Goal: Information Seeking & Learning: Learn about a topic

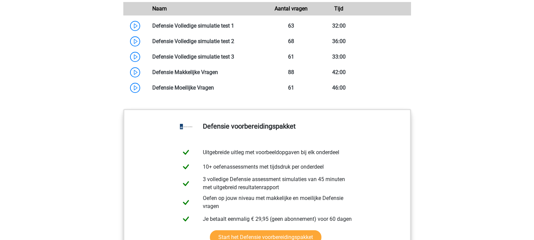
scroll to position [659, 0]
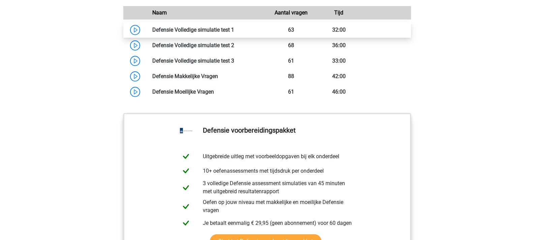
click at [234, 33] on link at bounding box center [234, 30] width 0 height 6
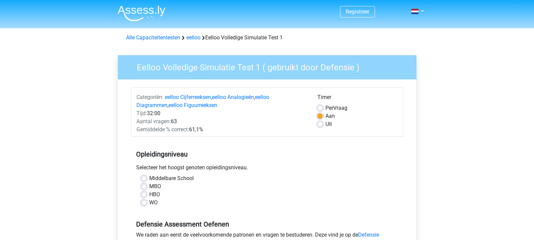
click at [149, 194] on label "HBO" at bounding box center [154, 195] width 11 height 8
click at [143, 194] on input "HBO" at bounding box center [143, 194] width 5 height 7
radio input "true"
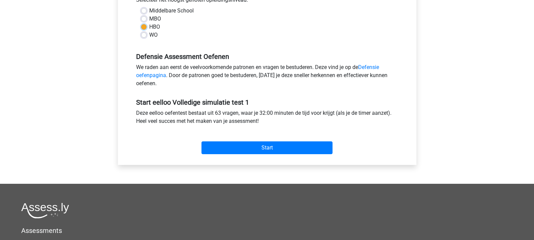
scroll to position [168, 0]
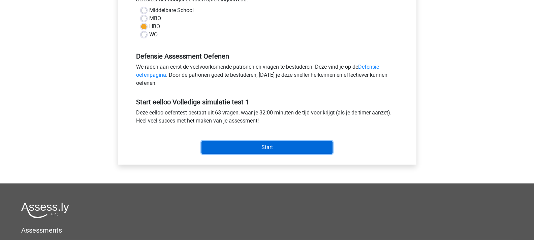
click at [280, 147] on input "Start" at bounding box center [266, 147] width 131 height 13
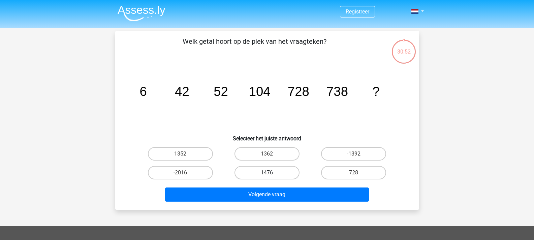
click at [259, 167] on label "1476" at bounding box center [266, 172] width 65 height 13
click at [267, 173] on input "1476" at bounding box center [269, 175] width 4 height 4
radio input "true"
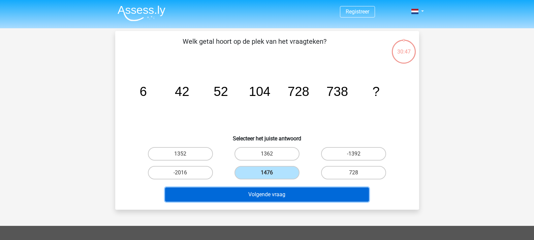
click at [263, 198] on button "Volgende vraag" at bounding box center [267, 195] width 204 height 14
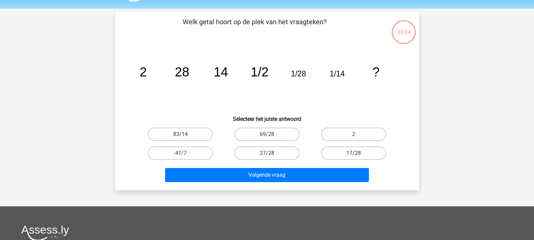
scroll to position [17, 0]
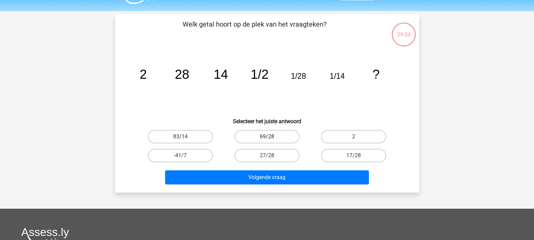
click at [246, 136] on label "69/28" at bounding box center [266, 136] width 65 height 13
click at [267, 137] on input "69/28" at bounding box center [269, 139] width 4 height 4
radio input "true"
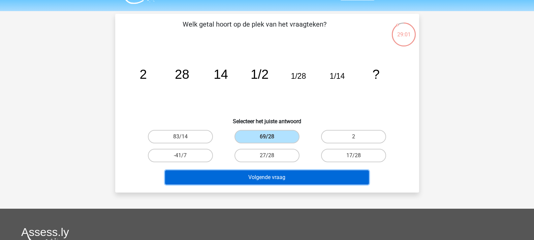
click at [285, 180] on button "Volgende vraag" at bounding box center [267, 177] width 204 height 14
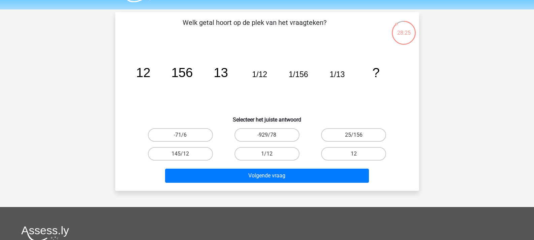
scroll to position [19, 0]
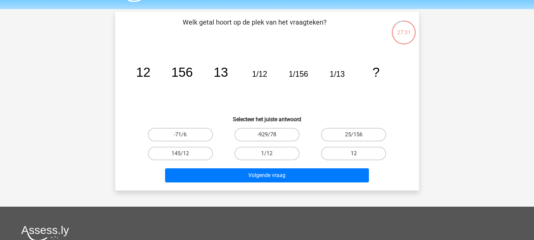
click at [331, 158] on label "12" at bounding box center [353, 153] width 65 height 13
click at [354, 158] on input "12" at bounding box center [356, 156] width 4 height 4
radio input "true"
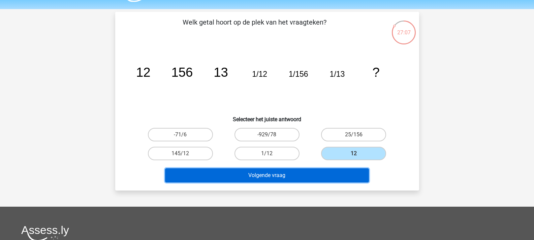
click at [276, 174] on button "Volgende vraag" at bounding box center [267, 175] width 204 height 14
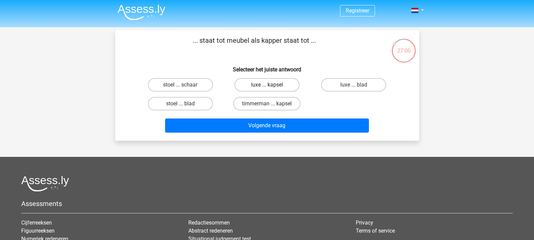
scroll to position [0, 0]
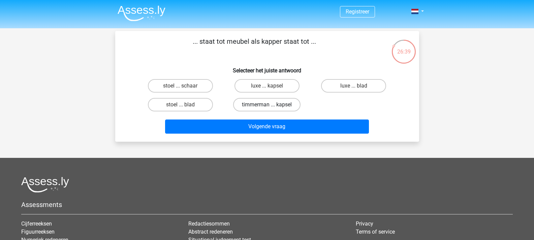
click at [278, 106] on label "timmerman ... kapsel" at bounding box center [266, 104] width 67 height 13
click at [271, 106] on input "timmerman ... kapsel" at bounding box center [269, 107] width 4 height 4
radio input "true"
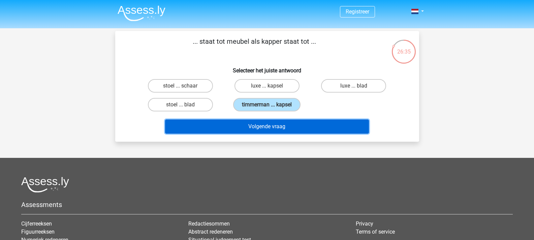
click at [276, 125] on button "Volgende vraag" at bounding box center [267, 127] width 204 height 14
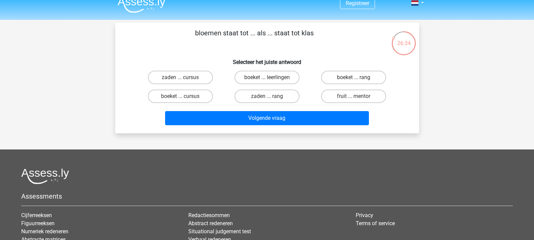
scroll to position [8, 0]
click at [249, 78] on label "boeket ... leerlingen" at bounding box center [266, 77] width 65 height 13
click at [267, 78] on input "boeket ... leerlingen" at bounding box center [269, 80] width 4 height 4
radio input "true"
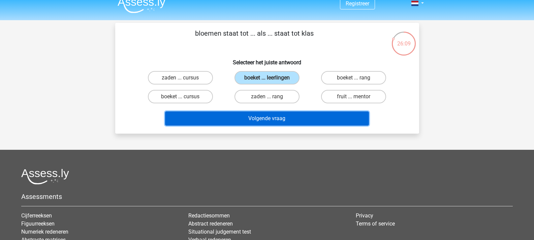
click at [256, 118] on button "Volgende vraag" at bounding box center [267, 118] width 204 height 14
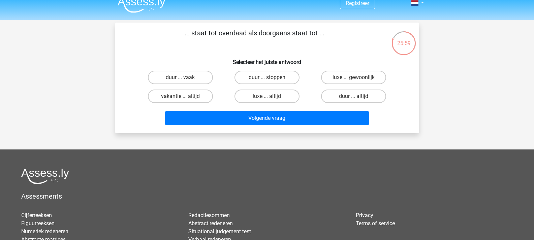
scroll to position [3, 0]
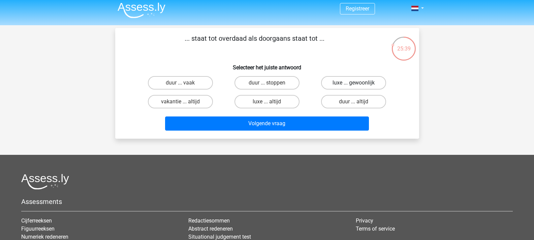
click at [342, 82] on label "luxe ... gewoonlijk" at bounding box center [353, 82] width 65 height 13
click at [354, 83] on input "luxe ... gewoonlijk" at bounding box center [356, 85] width 4 height 4
radio input "true"
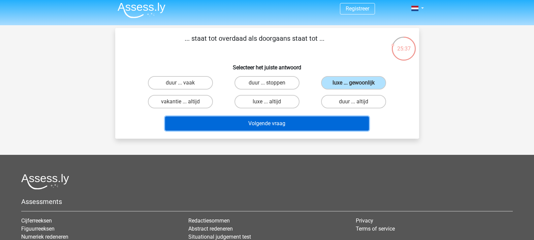
click at [308, 121] on button "Volgende vraag" at bounding box center [267, 124] width 204 height 14
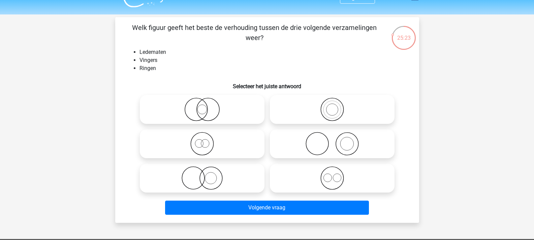
scroll to position [13, 0]
click at [207, 105] on icon at bounding box center [201, 110] width 119 height 24
click at [206, 105] on input "radio" at bounding box center [204, 104] width 4 height 4
radio input "true"
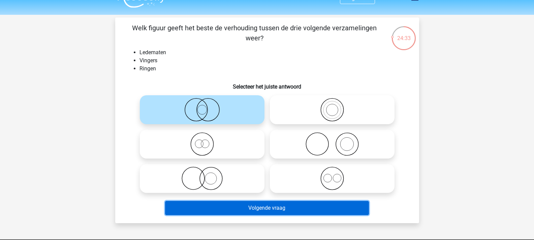
click at [243, 205] on button "Volgende vraag" at bounding box center [267, 208] width 204 height 14
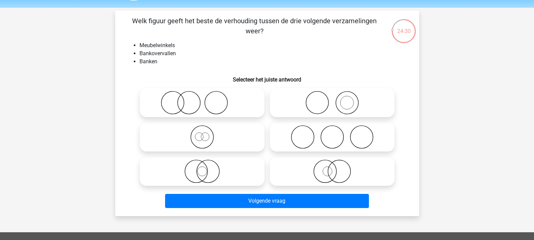
scroll to position [20, 0]
click at [330, 100] on icon at bounding box center [332, 103] width 119 height 24
click at [332, 100] on input "radio" at bounding box center [334, 97] width 4 height 4
radio input "true"
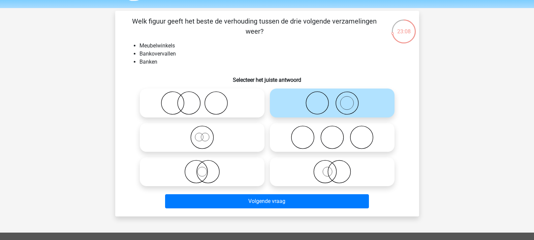
click at [332, 171] on icon at bounding box center [332, 172] width 119 height 24
click at [332, 168] on input "radio" at bounding box center [334, 166] width 4 height 4
radio input "true"
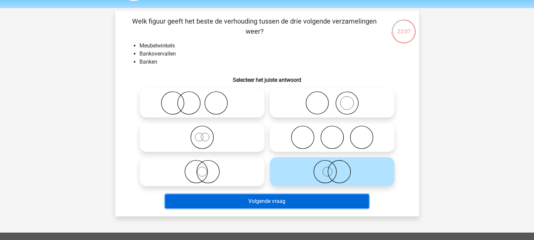
click at [323, 202] on button "Volgende vraag" at bounding box center [267, 201] width 204 height 14
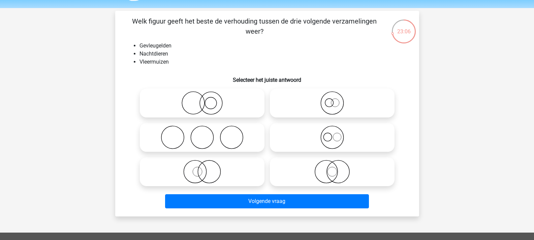
scroll to position [31, 0]
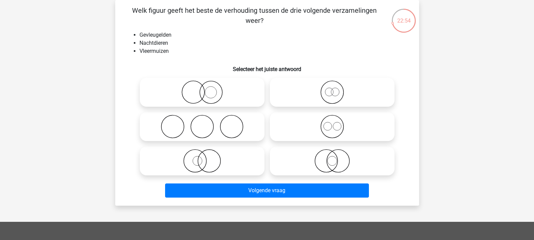
click at [315, 167] on icon at bounding box center [332, 161] width 119 height 24
click at [332, 158] on input "radio" at bounding box center [334, 155] width 4 height 4
radio input "true"
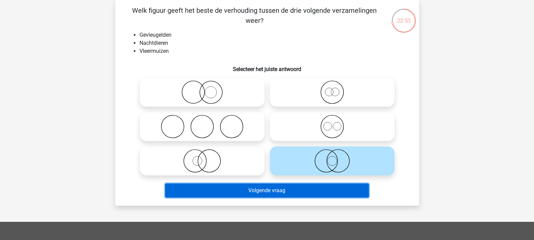
click at [310, 198] on button "Volgende vraag" at bounding box center [267, 191] width 204 height 14
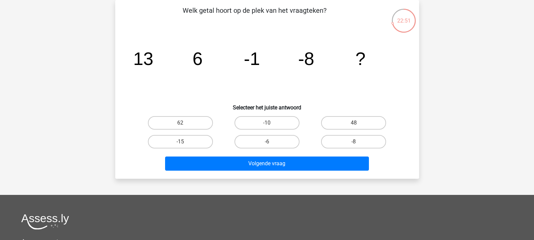
scroll to position [0, 0]
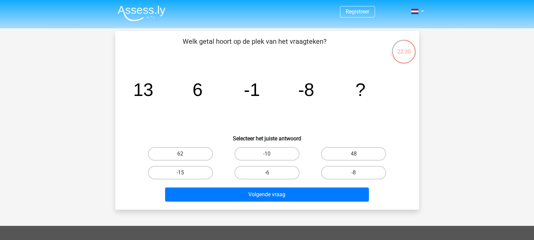
click at [197, 169] on label "-15" at bounding box center [180, 172] width 65 height 13
click at [185, 173] on input "-15" at bounding box center [182, 175] width 4 height 4
radio input "true"
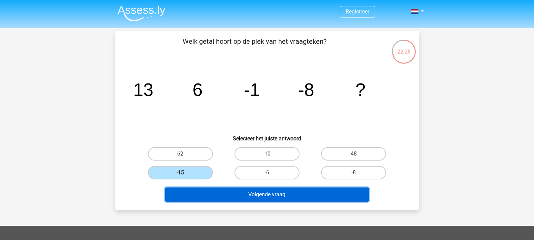
click at [214, 194] on button "Volgende vraag" at bounding box center [267, 195] width 204 height 14
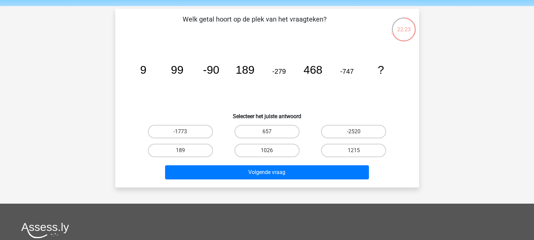
scroll to position [22, 0]
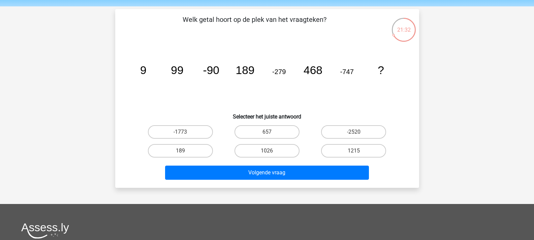
click at [268, 152] on input "1026" at bounding box center [269, 153] width 4 height 4
radio input "true"
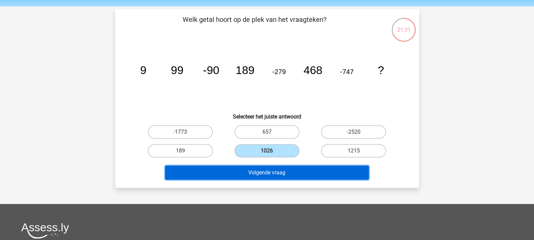
click at [272, 167] on button "Volgende vraag" at bounding box center [267, 173] width 204 height 14
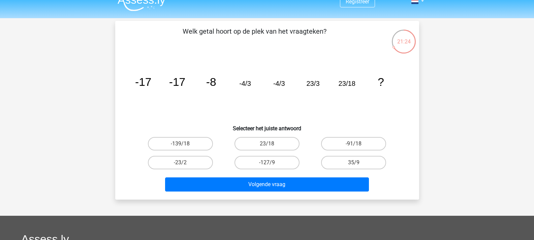
scroll to position [8, 0]
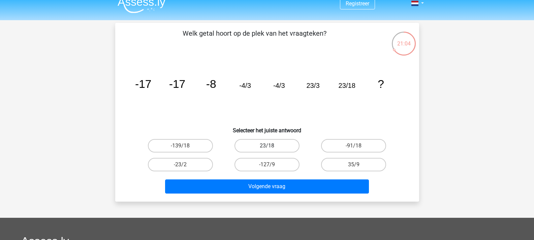
click at [264, 147] on label "23/18" at bounding box center [266, 145] width 65 height 13
click at [267, 147] on input "23/18" at bounding box center [269, 148] width 4 height 4
radio input "true"
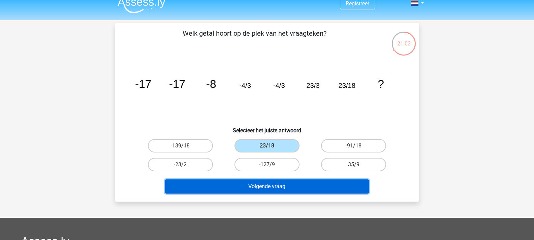
click at [274, 183] on button "Volgende vraag" at bounding box center [267, 187] width 204 height 14
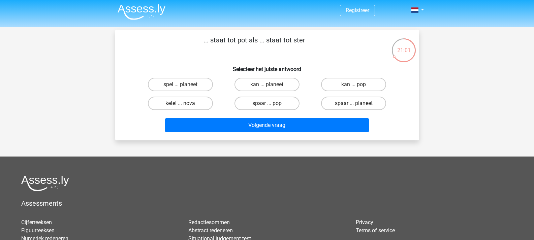
scroll to position [0, 0]
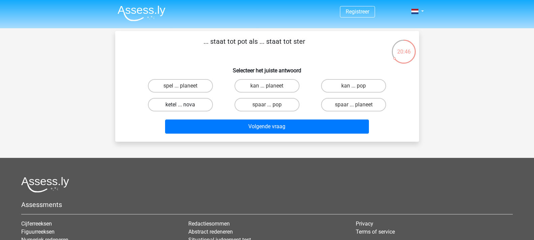
click at [205, 105] on label "ketel ... nova" at bounding box center [180, 104] width 65 height 13
click at [185, 105] on input "ketel ... nova" at bounding box center [182, 107] width 4 height 4
radio input "true"
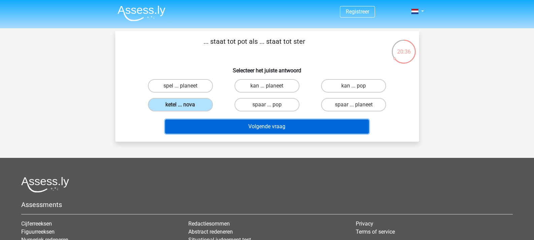
click at [234, 123] on button "Volgende vraag" at bounding box center [267, 127] width 204 height 14
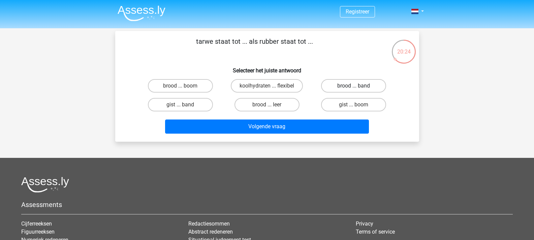
click at [343, 85] on label "brood ... band" at bounding box center [353, 85] width 65 height 13
click at [354, 86] on input "brood ... band" at bounding box center [356, 88] width 4 height 4
radio input "true"
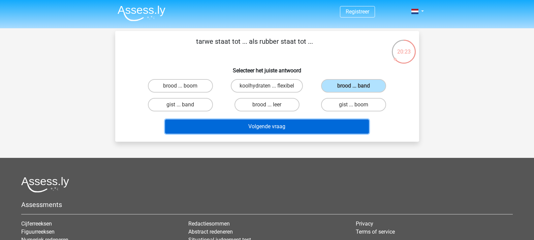
click at [338, 124] on button "Volgende vraag" at bounding box center [267, 127] width 204 height 14
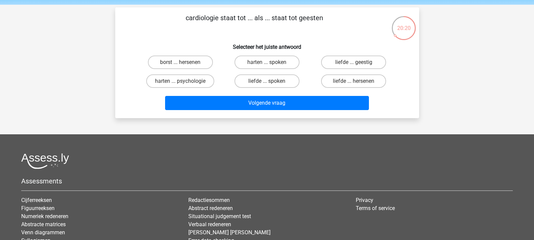
scroll to position [23, 0]
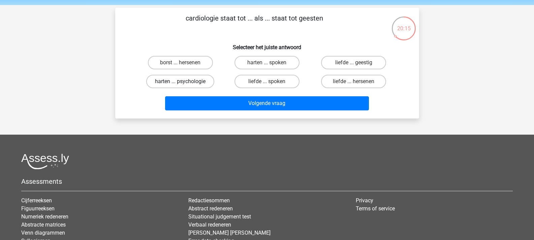
click at [193, 84] on label "harten ... psychologie" at bounding box center [180, 81] width 68 height 13
click at [185, 84] on input "harten ... psychologie" at bounding box center [182, 84] width 4 height 4
radio input "true"
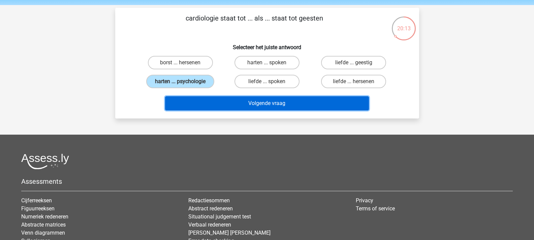
click at [224, 98] on button "Volgende vraag" at bounding box center [267, 103] width 204 height 14
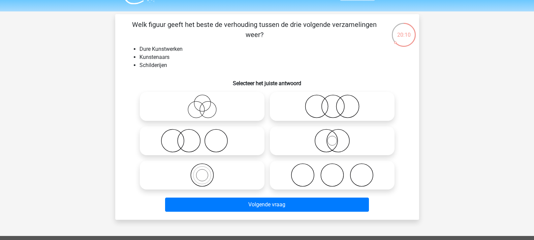
scroll to position [16, 0]
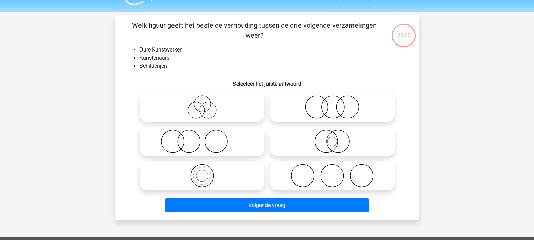
click at [218, 104] on icon at bounding box center [201, 107] width 119 height 24
click at [206, 104] on input "radio" at bounding box center [204, 101] width 4 height 4
radio input "true"
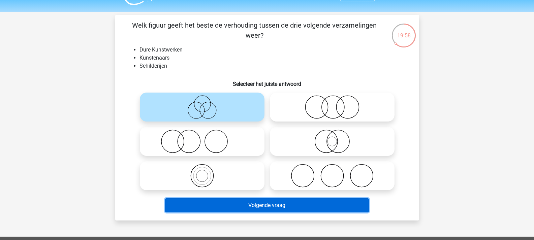
click at [249, 203] on button "Volgende vraag" at bounding box center [267, 205] width 204 height 14
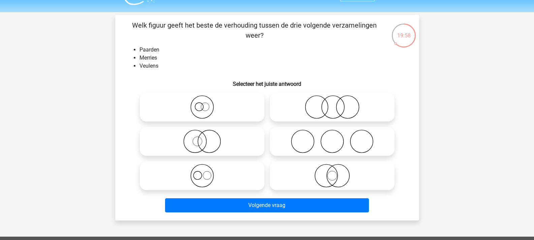
scroll to position [31, 0]
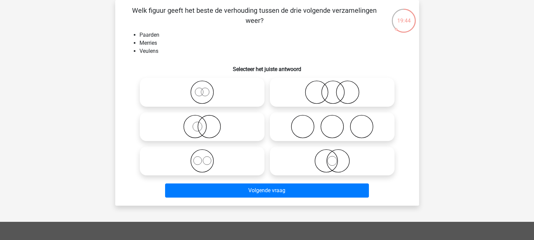
click at [298, 83] on icon at bounding box center [332, 93] width 119 height 24
click at [332, 85] on input "radio" at bounding box center [334, 87] width 4 height 4
radio input "true"
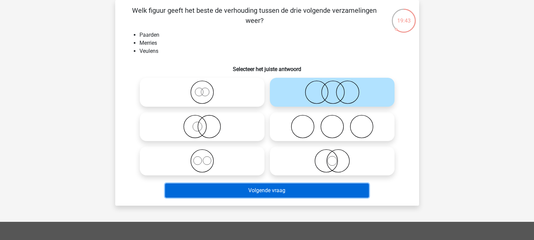
click at [294, 187] on button "Volgende vraag" at bounding box center [267, 191] width 204 height 14
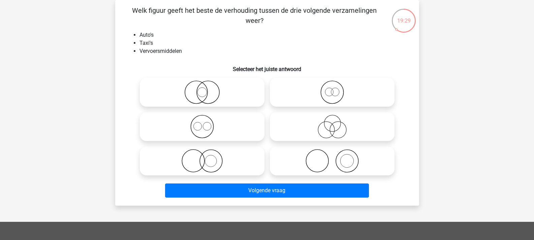
click at [334, 132] on icon at bounding box center [332, 127] width 119 height 24
click at [334, 123] on input "radio" at bounding box center [334, 121] width 4 height 4
radio input "true"
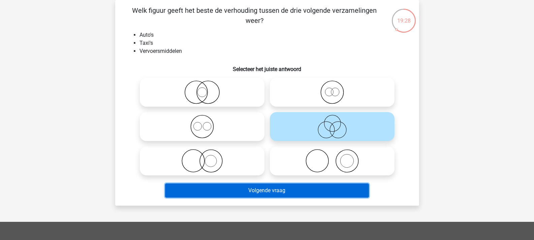
click at [320, 195] on button "Volgende vraag" at bounding box center [267, 191] width 204 height 14
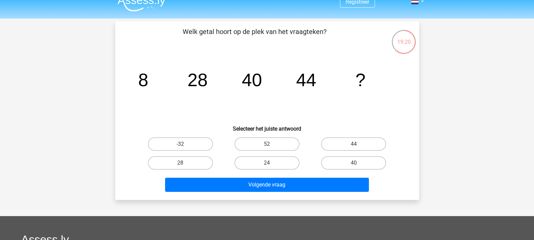
scroll to position [8, 0]
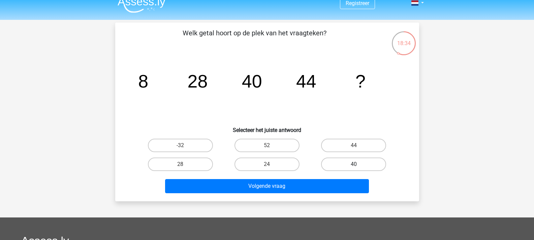
click at [332, 162] on label "40" at bounding box center [353, 164] width 65 height 13
click at [354, 164] on input "40" at bounding box center [356, 166] width 4 height 4
radio input "true"
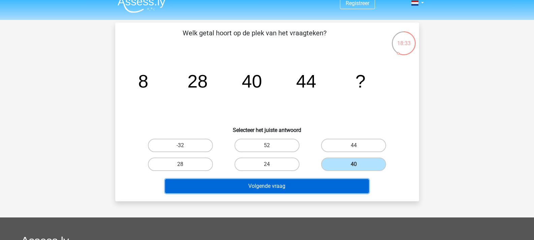
click at [306, 188] on button "Volgende vraag" at bounding box center [267, 186] width 204 height 14
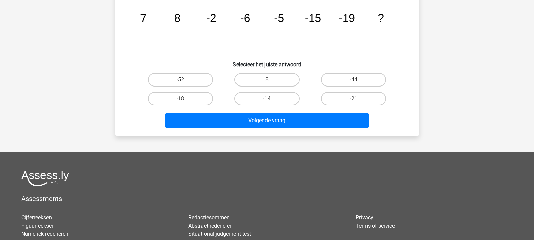
scroll to position [0, 0]
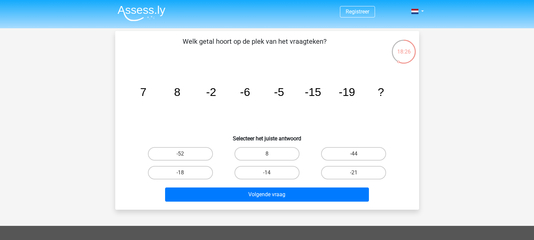
click at [268, 176] on input "-14" at bounding box center [269, 175] width 4 height 4
radio input "true"
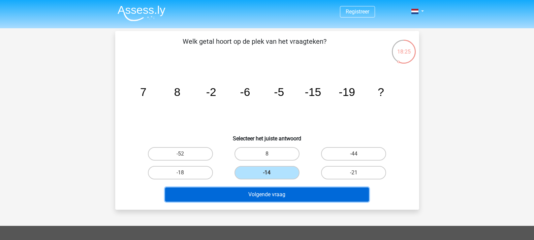
click at [276, 200] on button "Volgende vraag" at bounding box center [267, 195] width 204 height 14
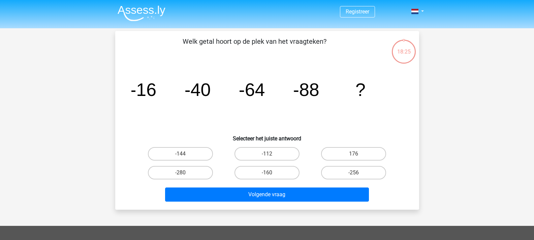
scroll to position [31, 0]
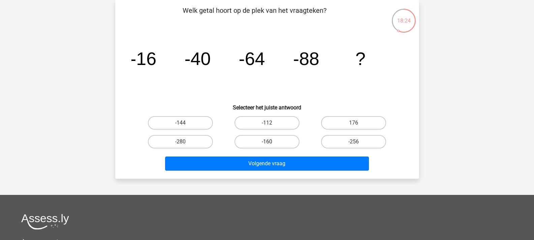
click at [273, 147] on label "-160" at bounding box center [266, 141] width 65 height 13
click at [271, 146] on input "-160" at bounding box center [269, 144] width 4 height 4
radio input "true"
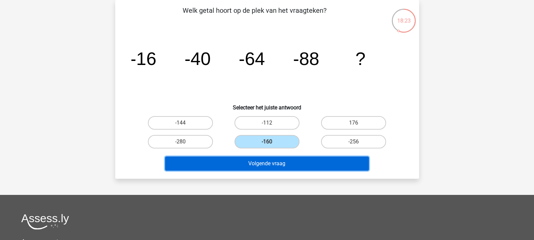
click at [275, 157] on button "Volgende vraag" at bounding box center [267, 164] width 204 height 14
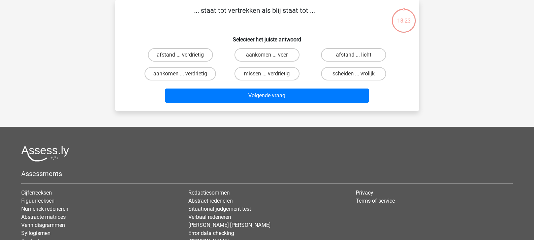
scroll to position [0, 0]
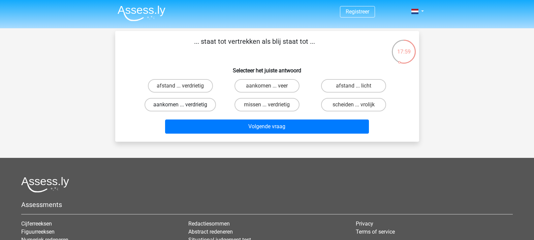
click at [202, 105] on label "aankomen ... verdrietig" at bounding box center [180, 104] width 71 height 13
click at [185, 105] on input "aankomen ... verdrietig" at bounding box center [182, 107] width 4 height 4
radio input "true"
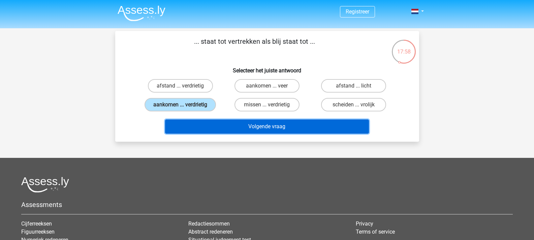
click at [217, 127] on button "Volgende vraag" at bounding box center [267, 127] width 204 height 14
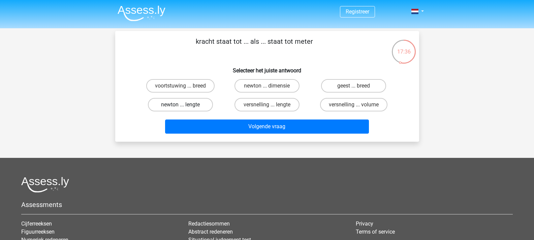
click at [201, 105] on label "newton ... lengte" at bounding box center [180, 104] width 65 height 13
click at [185, 105] on input "newton ... lengte" at bounding box center [182, 107] width 4 height 4
radio input "true"
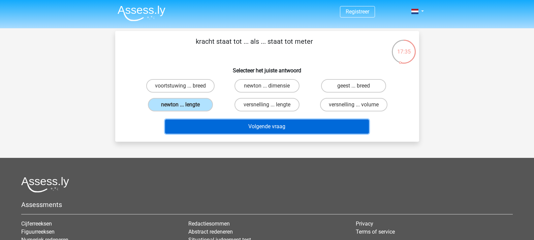
click at [223, 133] on button "Volgende vraag" at bounding box center [267, 127] width 204 height 14
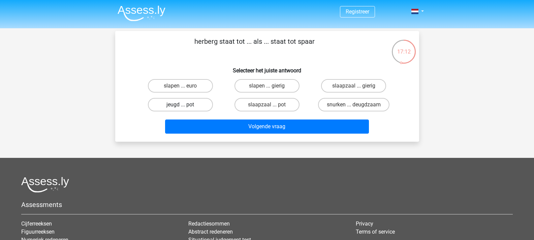
click at [197, 108] on label "jeugd ... pot" at bounding box center [180, 104] width 65 height 13
click at [185, 108] on input "jeugd ... pot" at bounding box center [182, 107] width 4 height 4
radio input "true"
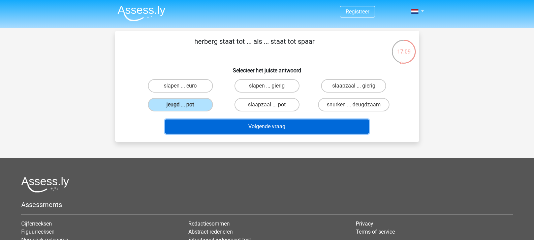
click at [211, 127] on button "Volgende vraag" at bounding box center [267, 127] width 204 height 14
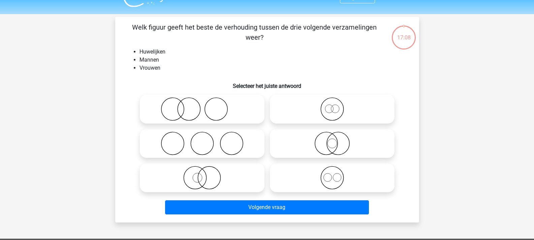
scroll to position [14, 0]
click at [281, 150] on icon at bounding box center [332, 144] width 119 height 24
click at [332, 140] on input "radio" at bounding box center [334, 138] width 4 height 4
radio input "true"
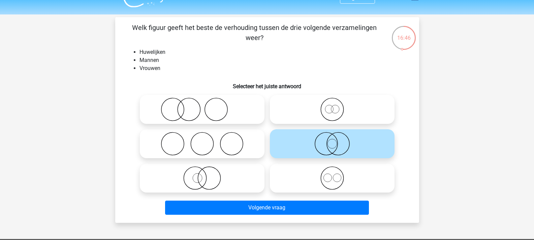
click at [311, 106] on icon at bounding box center [332, 110] width 119 height 24
click at [332, 106] on input "radio" at bounding box center [334, 104] width 4 height 4
radio input "true"
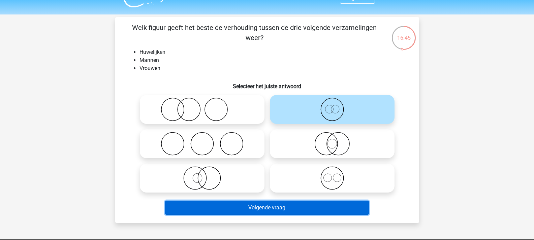
click at [286, 211] on button "Volgende vraag" at bounding box center [267, 208] width 204 height 14
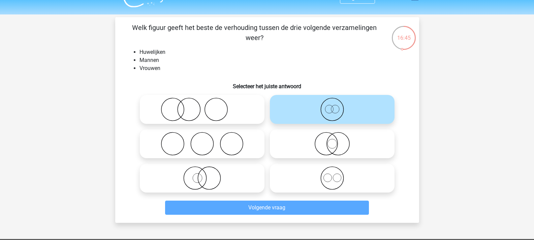
scroll to position [31, 0]
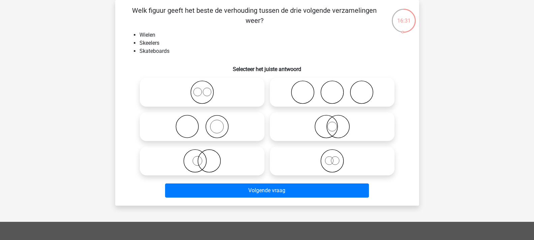
click at [248, 105] on label at bounding box center [202, 92] width 125 height 29
click at [206, 89] on input "radio" at bounding box center [204, 87] width 4 height 4
radio input "true"
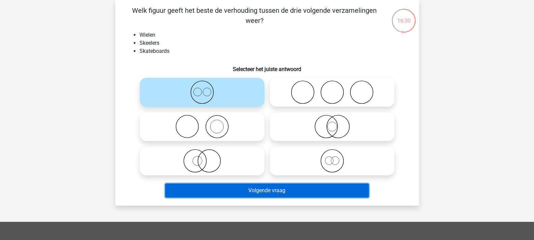
click at [246, 193] on button "Volgende vraag" at bounding box center [267, 191] width 204 height 14
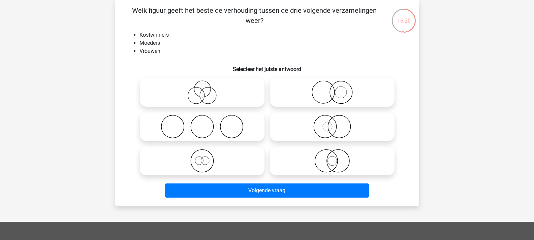
click at [250, 126] on icon at bounding box center [201, 127] width 119 height 24
click at [206, 123] on input "radio" at bounding box center [204, 121] width 4 height 4
radio input "true"
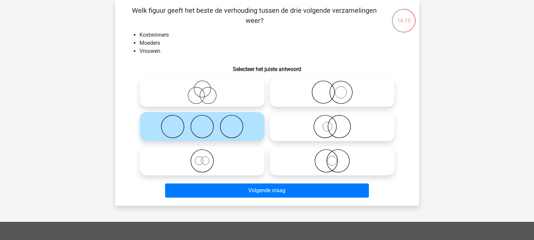
click at [291, 160] on icon at bounding box center [332, 161] width 119 height 24
click at [332, 158] on input "radio" at bounding box center [334, 155] width 4 height 4
radio input "true"
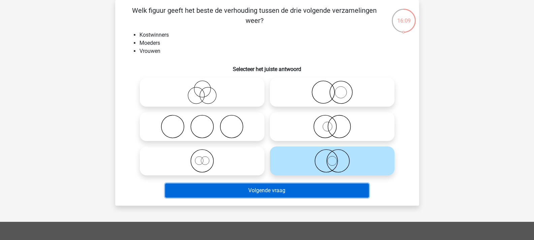
click at [289, 190] on button "Volgende vraag" at bounding box center [267, 191] width 204 height 14
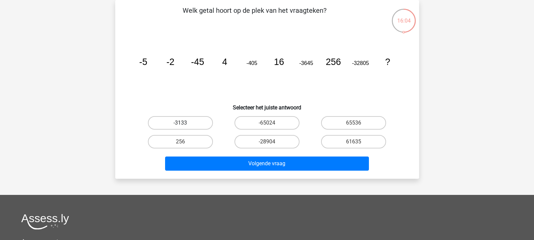
click at [203, 123] on label "-3133" at bounding box center [180, 122] width 65 height 13
click at [185, 123] on input "-3133" at bounding box center [182, 125] width 4 height 4
radio input "true"
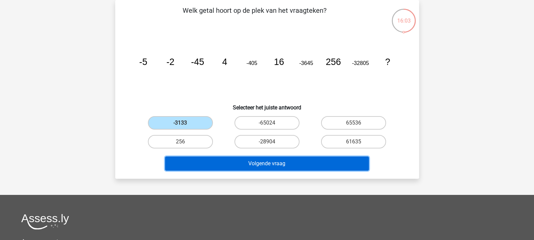
click at [209, 164] on button "Volgende vraag" at bounding box center [267, 164] width 204 height 14
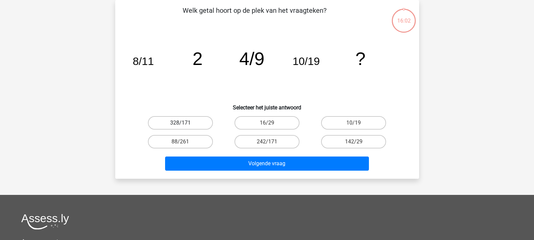
click at [199, 122] on label "328/171" at bounding box center [180, 122] width 65 height 13
click at [185, 123] on input "328/171" at bounding box center [182, 125] width 4 height 4
radio input "true"
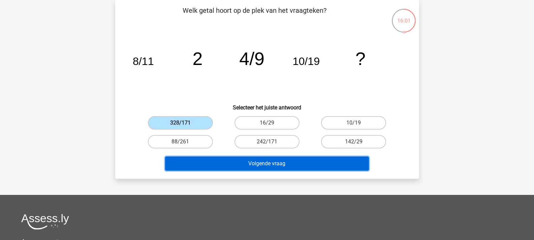
click at [199, 159] on button "Volgende vraag" at bounding box center [267, 164] width 204 height 14
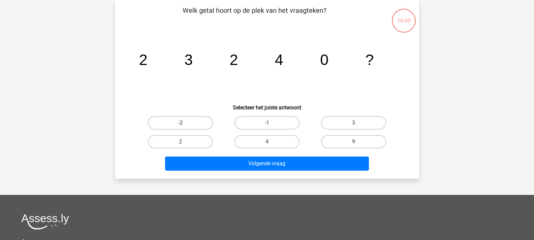
click at [198, 124] on label "-2" at bounding box center [180, 122] width 65 height 13
click at [185, 124] on input "-2" at bounding box center [182, 125] width 4 height 4
radio input "true"
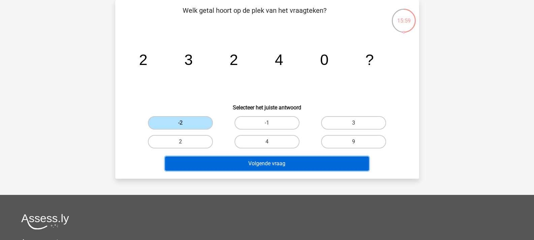
click at [198, 165] on button "Volgende vraag" at bounding box center [267, 164] width 204 height 14
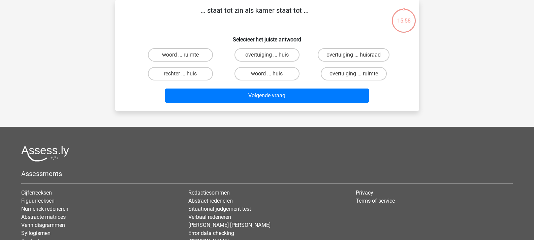
scroll to position [0, 0]
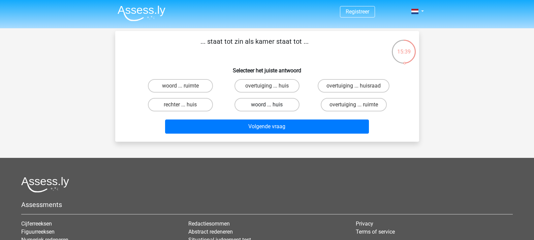
click at [276, 105] on label "woord ... huis" at bounding box center [266, 104] width 65 height 13
click at [271, 105] on input "woord ... huis" at bounding box center [269, 107] width 4 height 4
radio input "true"
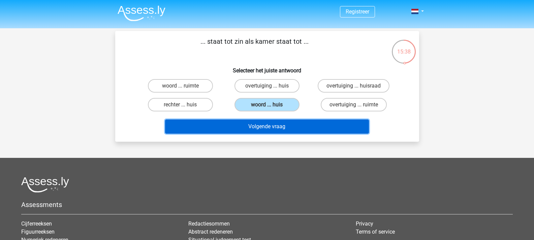
click at [283, 128] on button "Volgende vraag" at bounding box center [267, 127] width 204 height 14
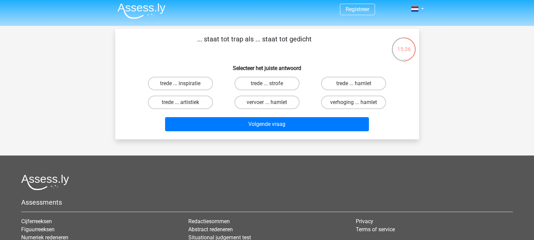
scroll to position [2, 0]
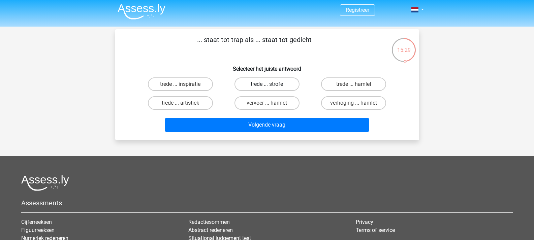
click at [282, 79] on label "trede ... strofe" at bounding box center [266, 83] width 65 height 13
click at [271, 84] on input "trede ... strofe" at bounding box center [269, 86] width 4 height 4
radio input "true"
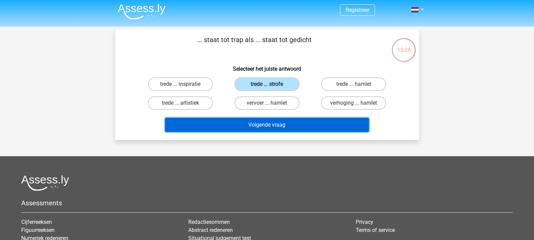
click at [271, 125] on button "Volgende vraag" at bounding box center [267, 125] width 204 height 14
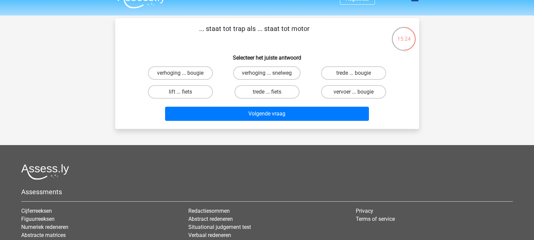
scroll to position [12, 0]
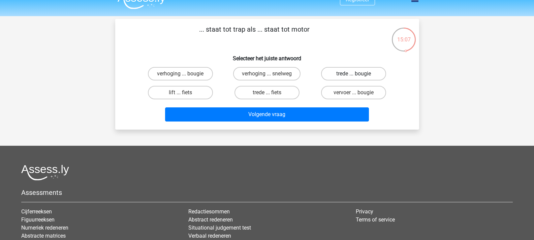
click at [329, 70] on label "trede ... bougie" at bounding box center [353, 73] width 65 height 13
click at [354, 74] on input "trede ... bougie" at bounding box center [356, 76] width 4 height 4
radio input "true"
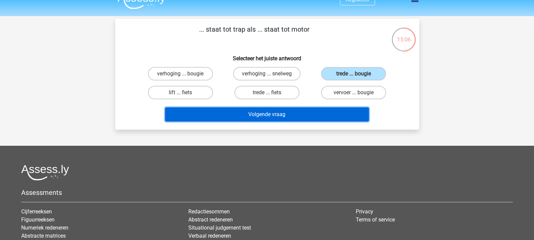
click at [320, 117] on button "Volgende vraag" at bounding box center [267, 114] width 204 height 14
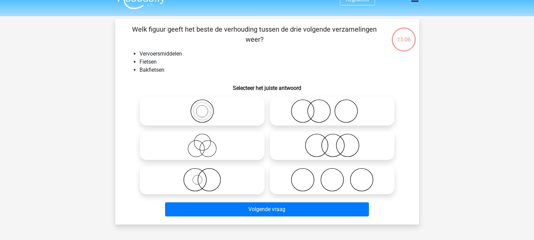
scroll to position [31, 0]
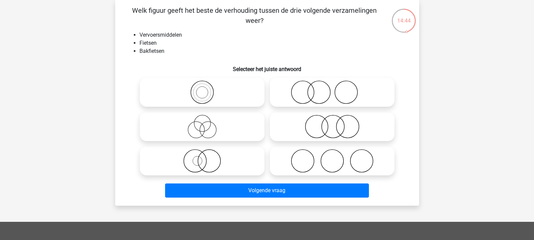
click at [199, 124] on icon at bounding box center [201, 127] width 119 height 24
click at [202, 123] on input "radio" at bounding box center [204, 121] width 4 height 4
radio input "true"
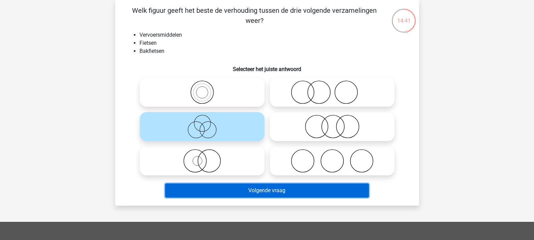
click at [230, 189] on button "Volgende vraag" at bounding box center [267, 191] width 204 height 14
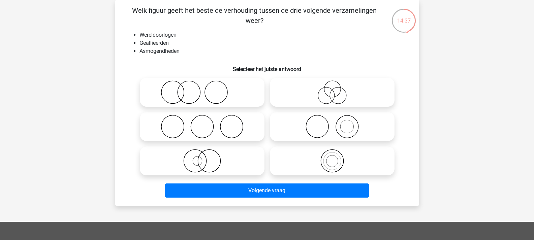
click at [209, 100] on icon at bounding box center [201, 93] width 119 height 24
click at [206, 89] on input "radio" at bounding box center [204, 87] width 4 height 4
radio input "true"
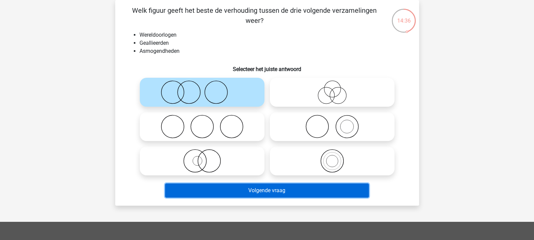
click at [220, 190] on button "Volgende vraag" at bounding box center [267, 191] width 204 height 14
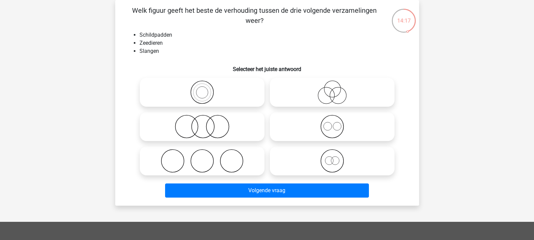
click at [200, 128] on icon at bounding box center [201, 127] width 119 height 24
click at [202, 123] on input "radio" at bounding box center [204, 121] width 4 height 4
radio input "true"
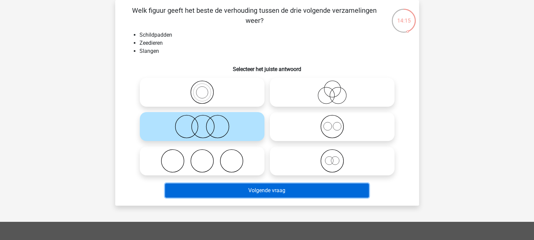
click at [222, 185] on button "Volgende vraag" at bounding box center [267, 191] width 204 height 14
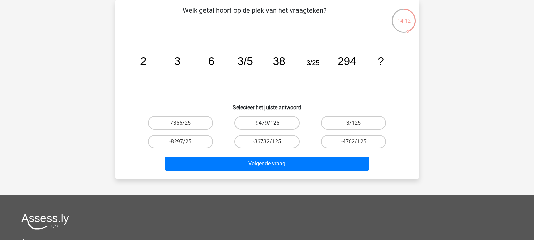
click at [251, 120] on label "-9479/125" at bounding box center [266, 122] width 65 height 13
click at [267, 123] on input "-9479/125" at bounding box center [269, 125] width 4 height 4
radio input "true"
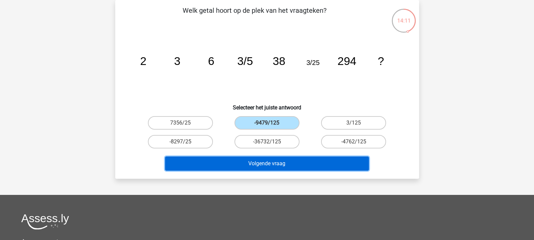
click at [264, 162] on button "Volgende vraag" at bounding box center [267, 164] width 204 height 14
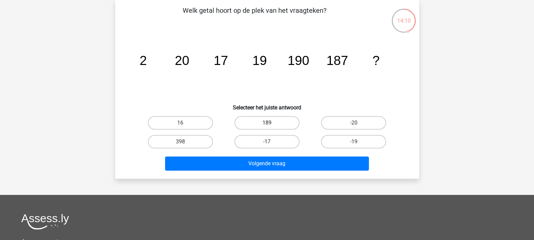
click at [280, 117] on label "189" at bounding box center [266, 122] width 65 height 13
click at [271, 123] on input "189" at bounding box center [269, 125] width 4 height 4
radio input "true"
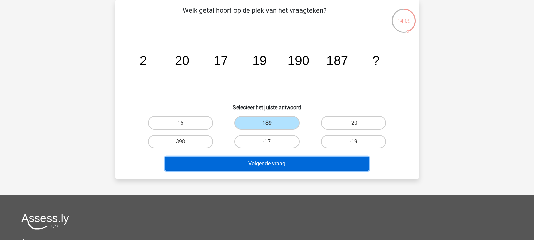
click at [283, 164] on button "Volgende vraag" at bounding box center [267, 164] width 204 height 14
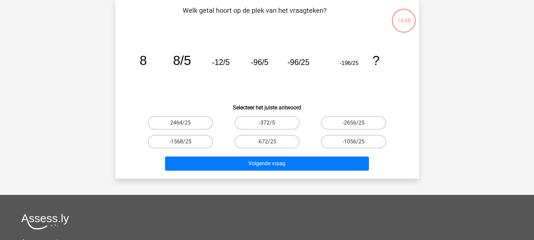
click at [279, 127] on label "-372/5" at bounding box center [266, 122] width 65 height 13
click at [271, 127] on input "-372/5" at bounding box center [269, 125] width 4 height 4
radio input "true"
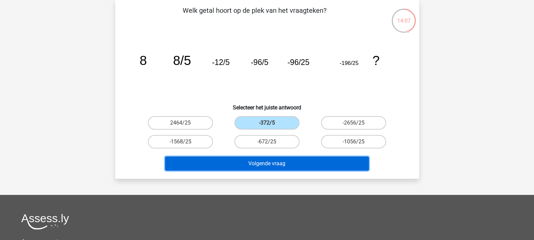
click at [283, 164] on button "Volgende vraag" at bounding box center [267, 164] width 204 height 14
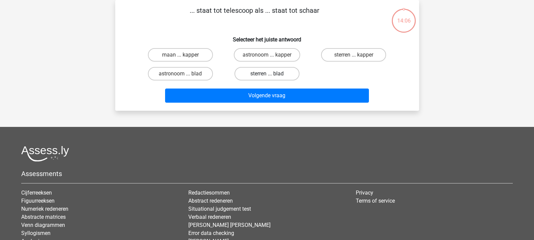
scroll to position [0, 0]
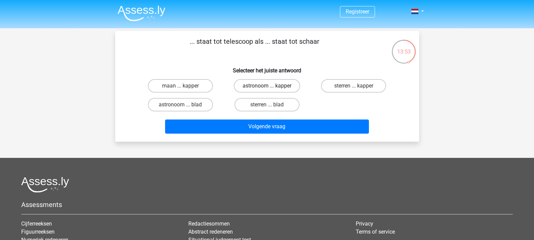
click at [268, 84] on label "astronoom ... kapper" at bounding box center [267, 85] width 66 height 13
click at [268, 86] on input "astronoom ... kapper" at bounding box center [269, 88] width 4 height 4
radio input "true"
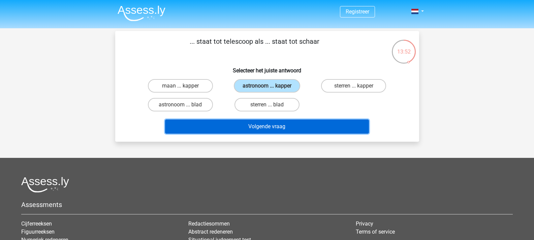
click at [292, 130] on button "Volgende vraag" at bounding box center [267, 127] width 204 height 14
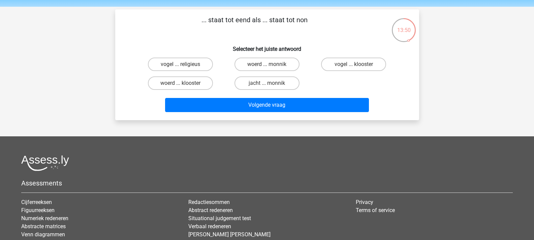
scroll to position [20, 0]
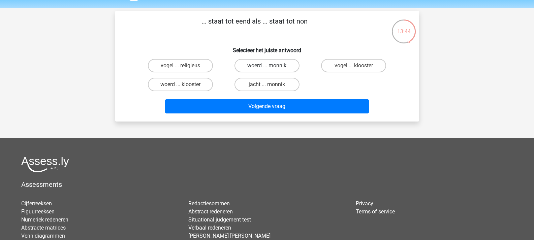
click at [284, 65] on label "woerd ... monnik" at bounding box center [266, 65] width 65 height 13
click at [271, 66] on input "woerd ... monnik" at bounding box center [269, 68] width 4 height 4
radio input "true"
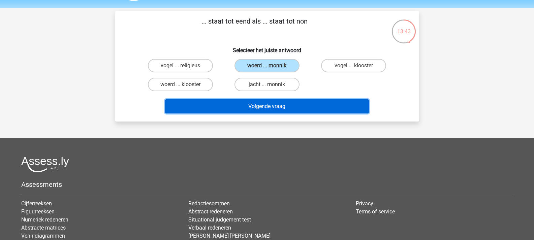
click at [290, 111] on button "Volgende vraag" at bounding box center [267, 106] width 204 height 14
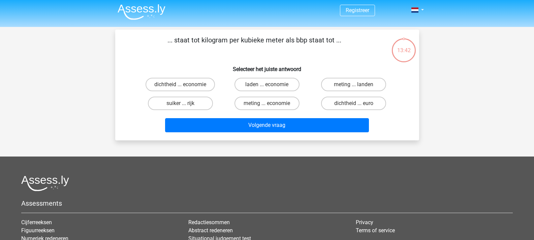
scroll to position [1, 0]
click at [203, 84] on label "dichtheid ... economie" at bounding box center [180, 84] width 69 height 13
click at [185, 85] on input "dichtheid ... economie" at bounding box center [182, 87] width 4 height 4
radio input "true"
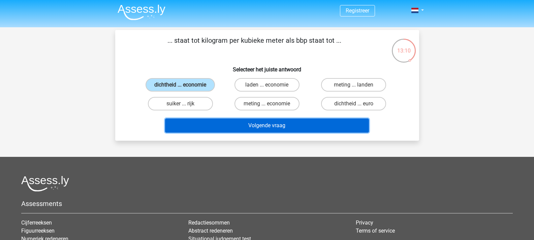
click at [245, 124] on button "Volgende vraag" at bounding box center [267, 126] width 204 height 14
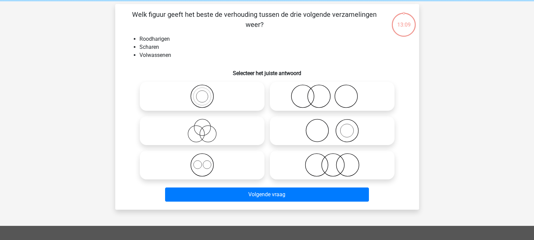
scroll to position [31, 0]
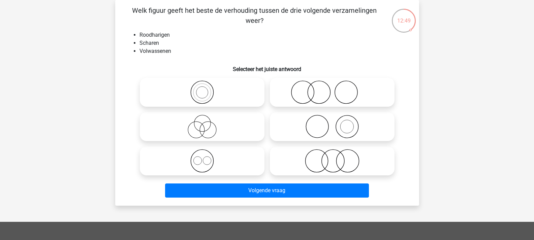
click at [326, 95] on icon at bounding box center [332, 93] width 119 height 24
click at [332, 89] on input "radio" at bounding box center [334, 87] width 4 height 4
radio input "true"
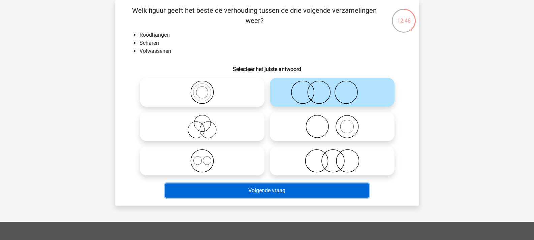
click at [313, 186] on button "Volgende vraag" at bounding box center [267, 191] width 204 height 14
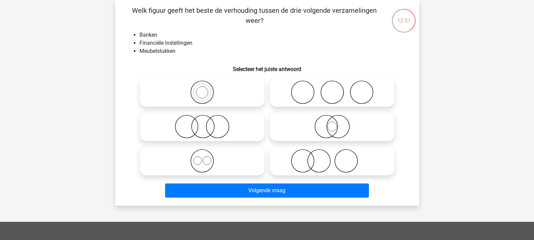
click at [202, 127] on icon at bounding box center [201, 127] width 119 height 24
click at [202, 123] on input "radio" at bounding box center [204, 121] width 4 height 4
radio input "true"
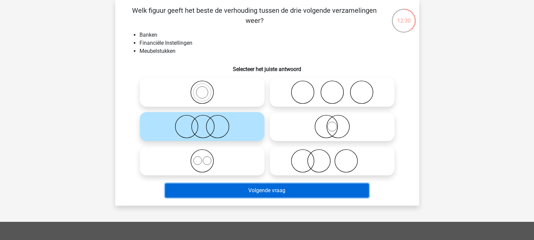
click at [270, 189] on button "Volgende vraag" at bounding box center [267, 191] width 204 height 14
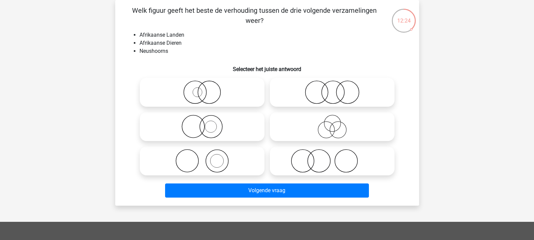
click at [323, 133] on icon at bounding box center [332, 127] width 119 height 24
click at [332, 123] on input "radio" at bounding box center [334, 121] width 4 height 4
radio input "true"
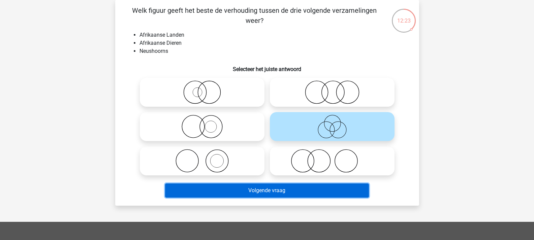
click at [316, 190] on button "Volgende vraag" at bounding box center [267, 191] width 204 height 14
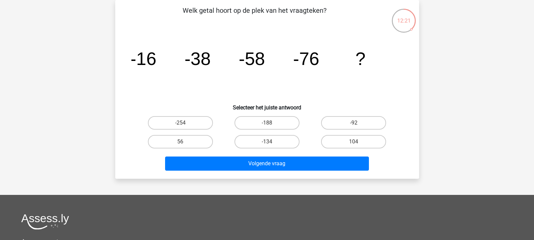
click at [276, 134] on div "-134" at bounding box center [267, 141] width 87 height 19
click at [266, 141] on label "-134" at bounding box center [266, 141] width 65 height 13
click at [267, 142] on input "-134" at bounding box center [269, 144] width 4 height 4
radio input "true"
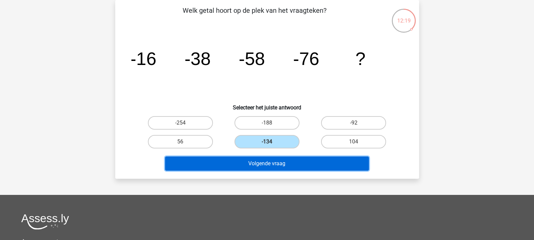
click at [283, 163] on button "Volgende vraag" at bounding box center [267, 164] width 204 height 14
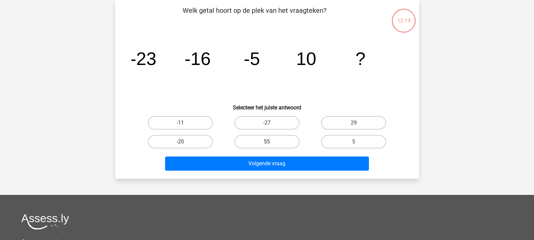
click at [282, 142] on label "55" at bounding box center [266, 141] width 65 height 13
click at [271, 142] on input "55" at bounding box center [269, 144] width 4 height 4
radio input "true"
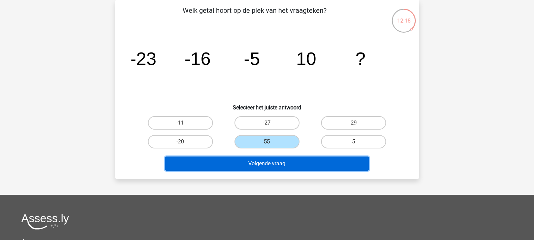
click at [292, 161] on button "Volgende vraag" at bounding box center [267, 164] width 204 height 14
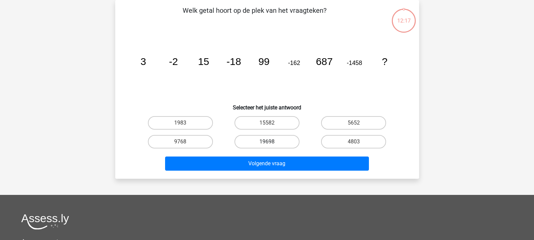
click at [277, 141] on label "19698" at bounding box center [266, 141] width 65 height 13
click at [271, 142] on input "19698" at bounding box center [269, 144] width 4 height 4
radio input "true"
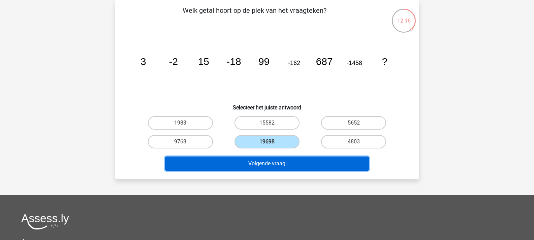
click at [288, 166] on button "Volgende vraag" at bounding box center [267, 164] width 204 height 14
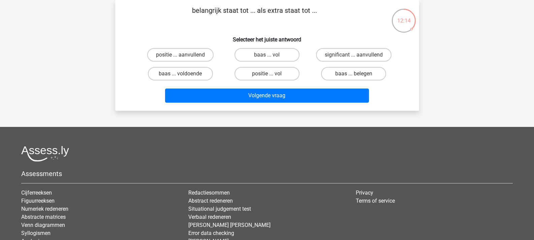
scroll to position [0, 0]
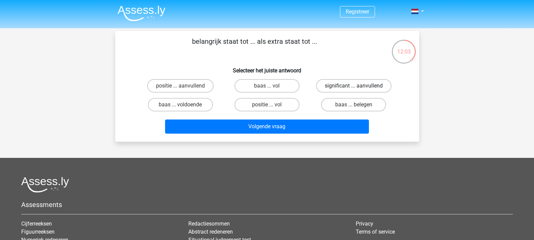
click at [334, 84] on label "significant ... aanvullend" at bounding box center [353, 85] width 75 height 13
click at [354, 86] on input "significant ... aanvullend" at bounding box center [356, 88] width 4 height 4
radio input "true"
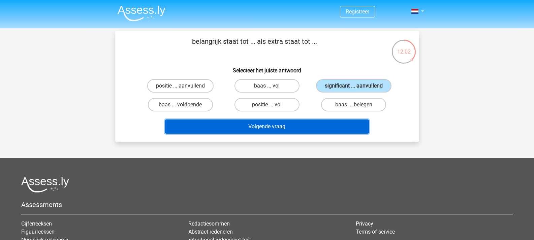
click at [327, 126] on button "Volgende vraag" at bounding box center [267, 127] width 204 height 14
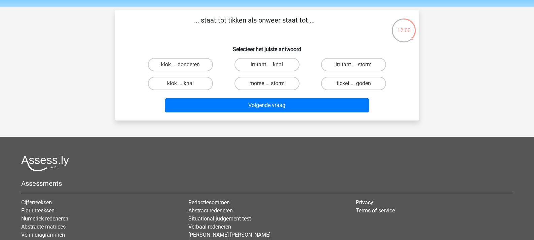
scroll to position [21, 0]
click at [201, 86] on label "klok ... knal" at bounding box center [180, 83] width 65 height 13
click at [185, 86] on input "klok ... knal" at bounding box center [182, 86] width 4 height 4
radio input "true"
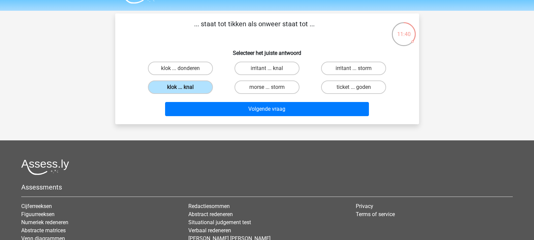
scroll to position [16, 0]
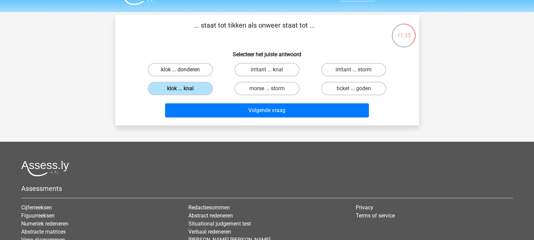
click at [205, 73] on label "klok ... donderen" at bounding box center [180, 69] width 65 height 13
click at [185, 73] on input "klok ... donderen" at bounding box center [182, 72] width 4 height 4
radio input "true"
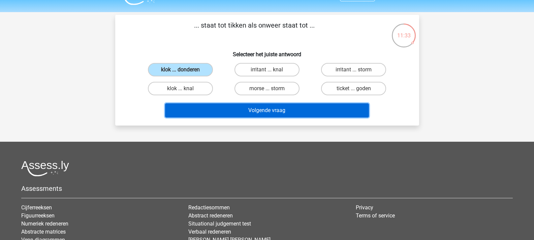
click at [230, 108] on button "Volgende vraag" at bounding box center [267, 110] width 204 height 14
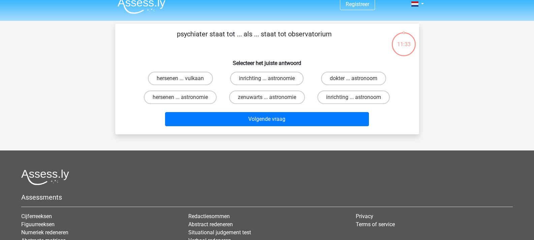
scroll to position [7, 0]
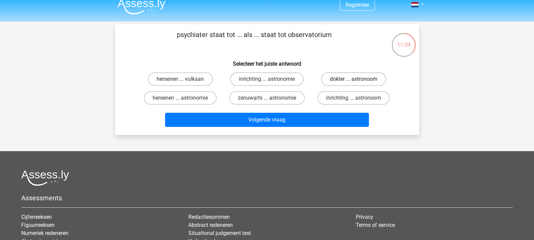
click at [345, 76] on label "dokter ... astronoom" at bounding box center [353, 78] width 65 height 13
click at [354, 79] on input "dokter ... astronoom" at bounding box center [356, 81] width 4 height 4
radio input "true"
click at [339, 96] on label "inrichting ... astronoom" at bounding box center [353, 97] width 72 height 13
click at [354, 98] on input "inrichting ... astronoom" at bounding box center [356, 100] width 4 height 4
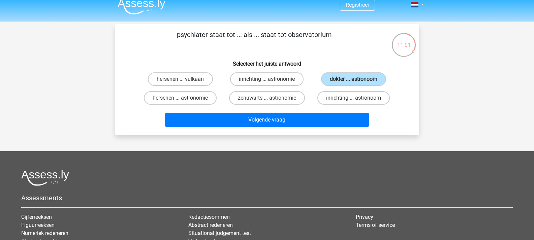
radio input "true"
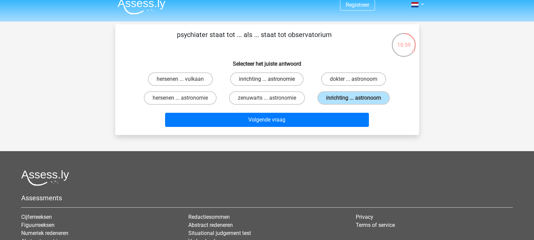
click at [278, 84] on label "inrichting ... astronomie" at bounding box center [266, 78] width 73 height 13
click at [271, 84] on input "inrichting ... astronomie" at bounding box center [269, 81] width 4 height 4
radio input "true"
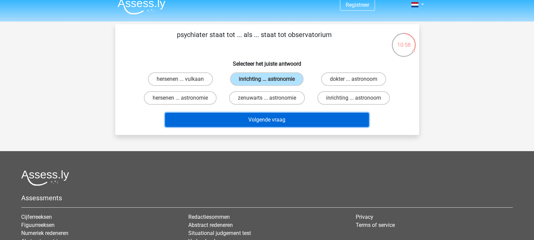
click at [283, 115] on button "Volgende vraag" at bounding box center [267, 120] width 204 height 14
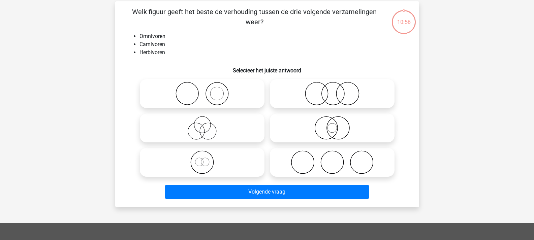
scroll to position [31, 0]
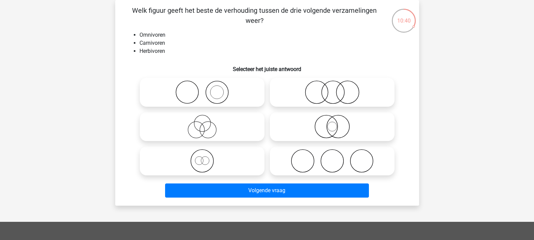
click at [341, 94] on icon at bounding box center [332, 93] width 119 height 24
click at [337, 89] on input "radio" at bounding box center [334, 87] width 4 height 4
radio input "true"
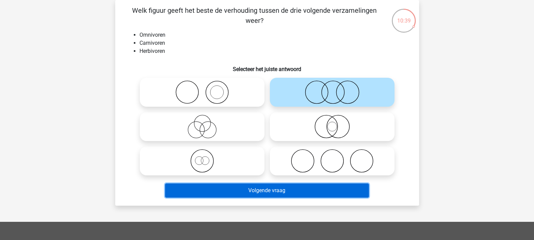
click at [316, 186] on button "Volgende vraag" at bounding box center [267, 191] width 204 height 14
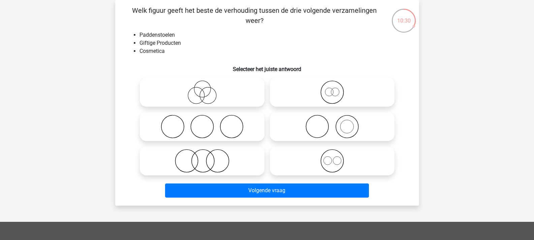
click at [302, 131] on icon at bounding box center [332, 127] width 119 height 24
click at [332, 123] on input "radio" at bounding box center [334, 121] width 4 height 4
radio input "true"
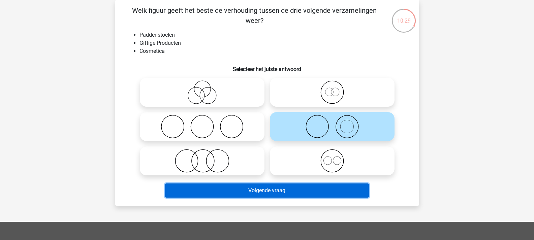
click at [313, 186] on button "Volgende vraag" at bounding box center [267, 191] width 204 height 14
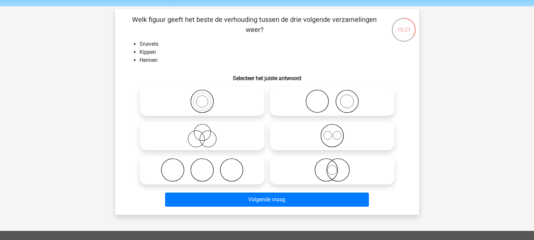
scroll to position [23, 0]
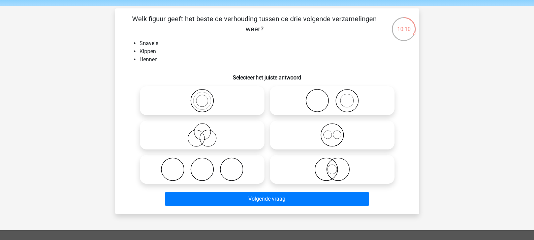
click at [214, 138] on icon at bounding box center [201, 135] width 119 height 24
click at [206, 132] on input "radio" at bounding box center [204, 129] width 4 height 4
radio input "true"
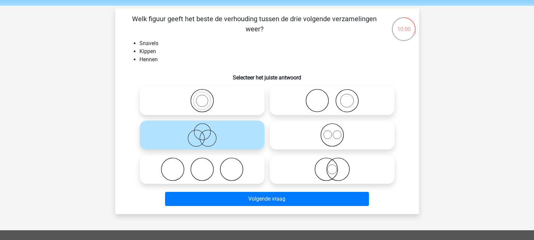
click at [319, 126] on icon at bounding box center [332, 135] width 119 height 24
click at [332, 127] on input "radio" at bounding box center [334, 129] width 4 height 4
radio input "true"
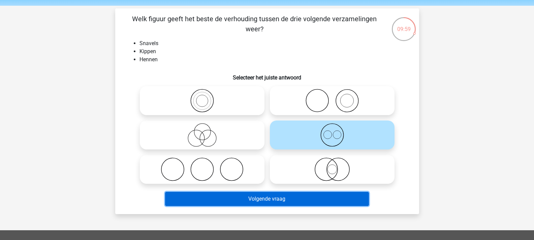
click at [310, 196] on button "Volgende vraag" at bounding box center [267, 199] width 204 height 14
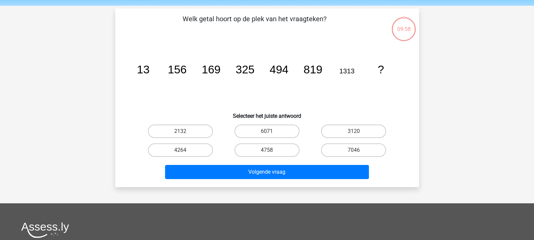
scroll to position [31, 0]
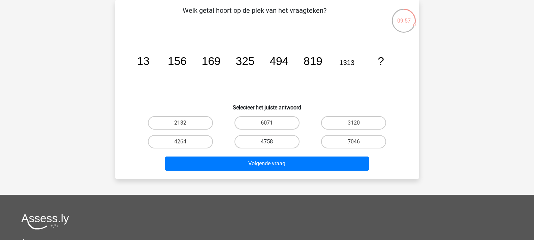
click at [262, 143] on label "4758" at bounding box center [266, 141] width 65 height 13
click at [267, 143] on input "4758" at bounding box center [269, 144] width 4 height 4
radio input "true"
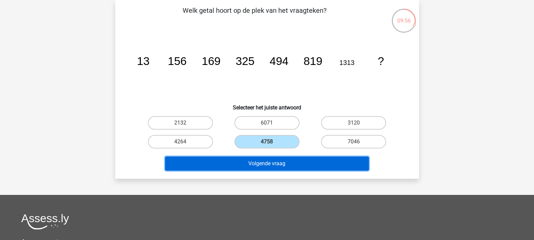
click at [257, 163] on button "Volgende vraag" at bounding box center [267, 164] width 204 height 14
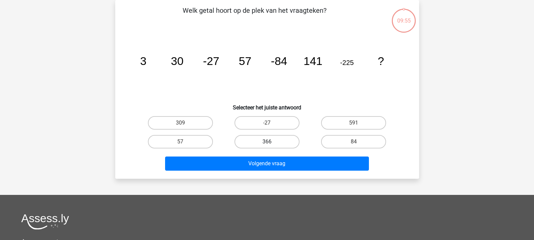
click at [275, 135] on label "366" at bounding box center [266, 141] width 65 height 13
click at [271, 142] on input "366" at bounding box center [269, 144] width 4 height 4
radio input "true"
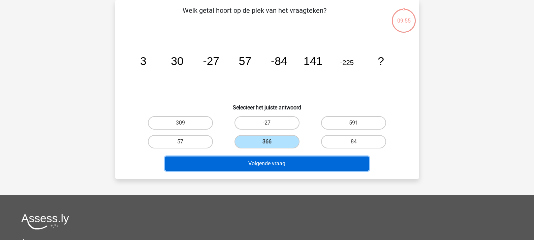
click at [260, 160] on button "Volgende vraag" at bounding box center [267, 164] width 204 height 14
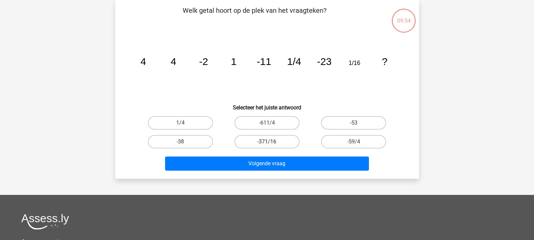
click at [266, 145] on label "-371/16" at bounding box center [266, 141] width 65 height 13
click at [267, 145] on input "-371/16" at bounding box center [269, 144] width 4 height 4
radio input "true"
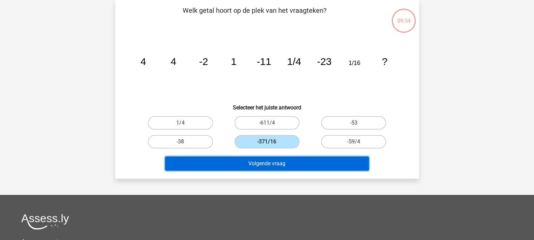
click at [255, 163] on button "Volgende vraag" at bounding box center [267, 164] width 204 height 14
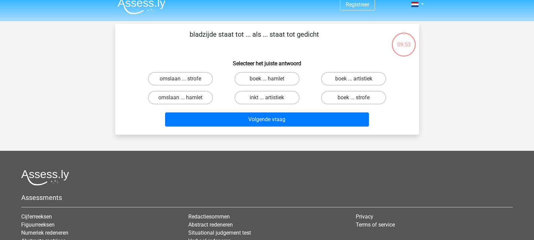
scroll to position [0, 0]
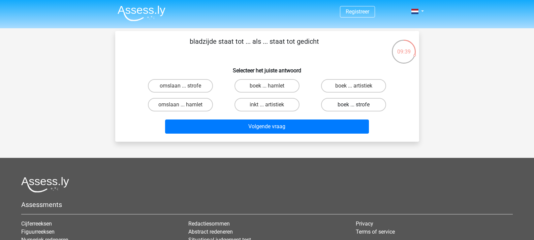
click at [348, 101] on label "boek ... strofe" at bounding box center [353, 104] width 65 height 13
click at [354, 105] on input "boek ... strofe" at bounding box center [356, 107] width 4 height 4
radio input "true"
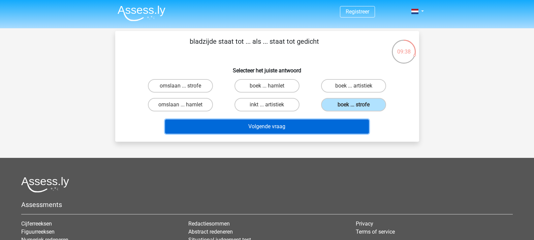
click at [338, 128] on button "Volgende vraag" at bounding box center [267, 127] width 204 height 14
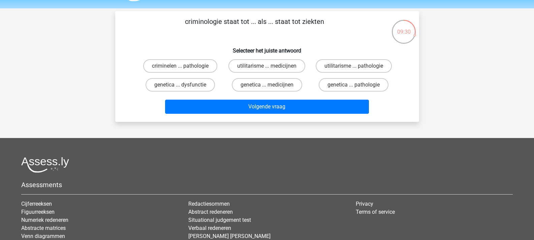
scroll to position [12, 0]
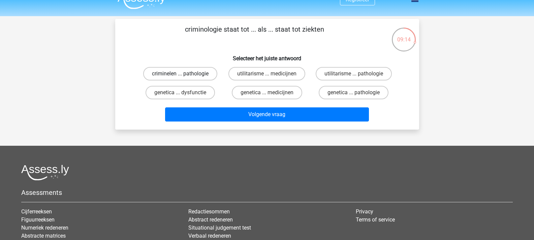
click at [214, 72] on label "criminelen ... pathologie" at bounding box center [180, 73] width 74 height 13
click at [185, 74] on input "criminelen ... pathologie" at bounding box center [182, 76] width 4 height 4
radio input "true"
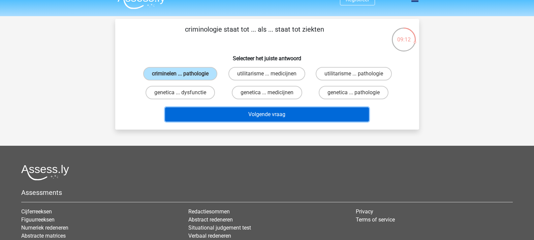
click at [219, 112] on button "Volgende vraag" at bounding box center [267, 114] width 204 height 14
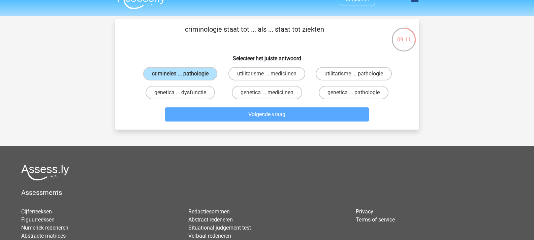
scroll to position [31, 0]
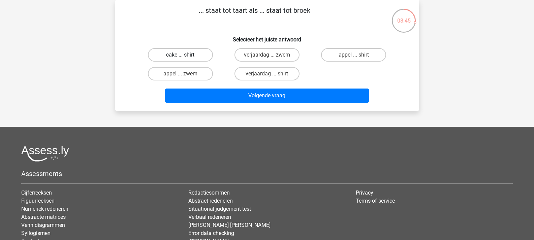
click at [205, 58] on label "cake ... shirt" at bounding box center [180, 54] width 65 height 13
click at [185, 58] on input "cake ... shirt" at bounding box center [182, 57] width 4 height 4
radio input "true"
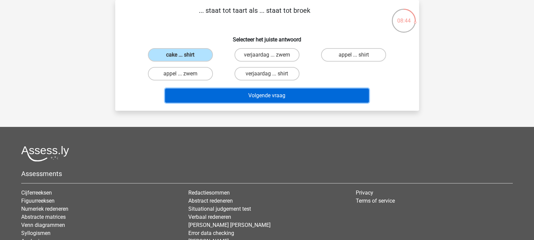
click at [225, 92] on button "Volgende vraag" at bounding box center [267, 96] width 204 height 14
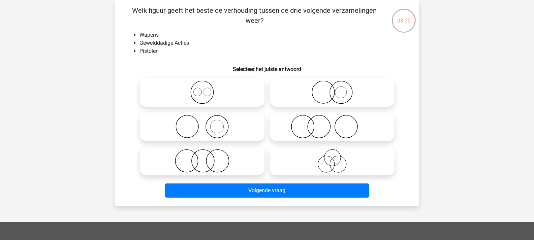
click at [214, 151] on icon at bounding box center [201, 161] width 119 height 24
click at [206, 153] on input "radio" at bounding box center [204, 155] width 4 height 4
radio input "true"
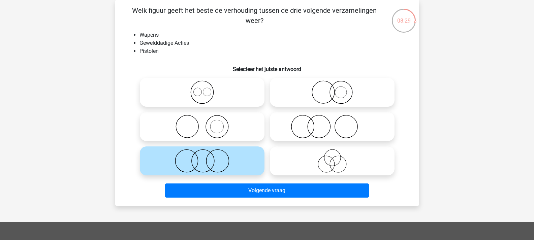
click at [293, 172] on icon at bounding box center [332, 161] width 119 height 24
click at [332, 158] on input "radio" at bounding box center [334, 155] width 4 height 4
radio input "true"
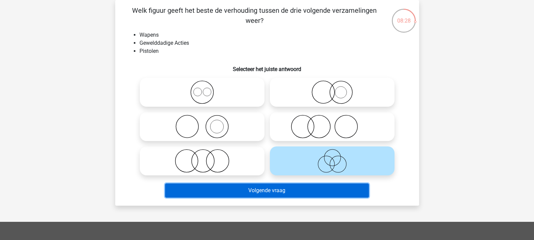
click at [292, 188] on button "Volgende vraag" at bounding box center [267, 191] width 204 height 14
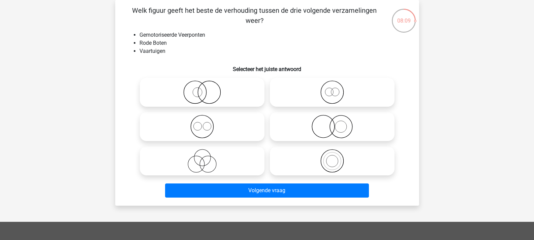
click at [293, 132] on icon at bounding box center [332, 127] width 119 height 24
click at [332, 123] on input "radio" at bounding box center [334, 121] width 4 height 4
radio input "true"
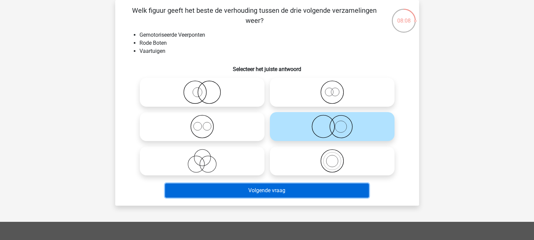
click at [306, 188] on button "Volgende vraag" at bounding box center [267, 191] width 204 height 14
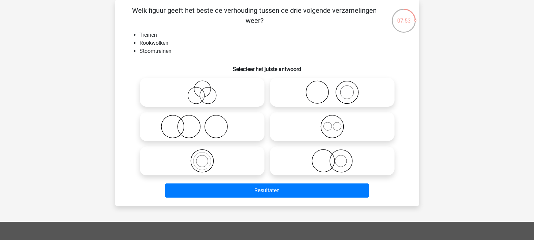
click at [297, 159] on icon at bounding box center [332, 161] width 119 height 24
click at [332, 158] on input "radio" at bounding box center [334, 155] width 4 height 4
radio input "true"
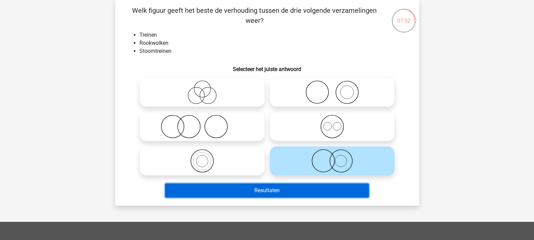
click at [283, 190] on button "Resultaten" at bounding box center [267, 191] width 204 height 14
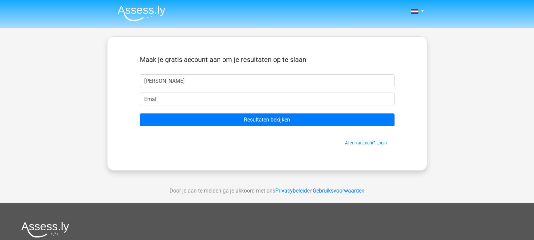
type input "[PERSON_NAME]"
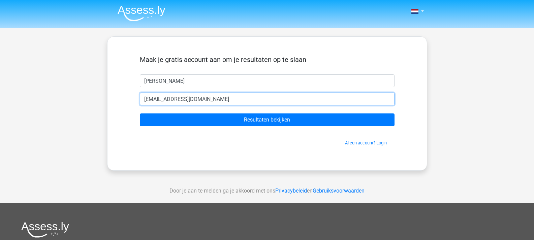
type input "quinnplatje@hotmail.com"
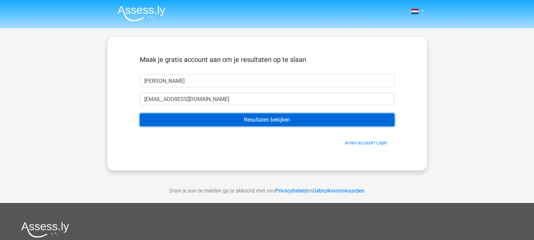
click at [240, 115] on input "Resultaten bekijken" at bounding box center [267, 120] width 255 height 13
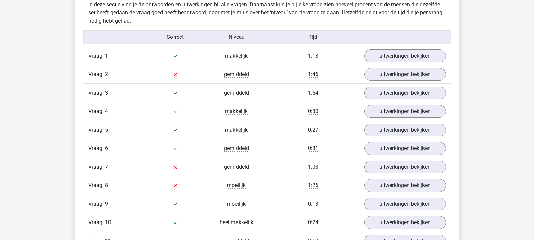
scroll to position [721, 0]
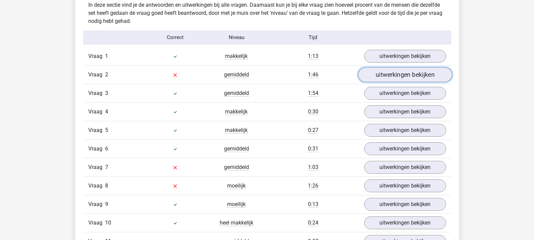
click at [380, 76] on link "uitwerkingen bekijken" at bounding box center [405, 74] width 94 height 15
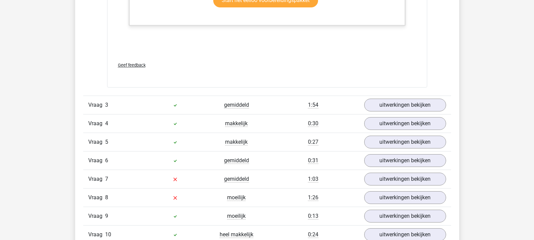
scroll to position [1126, 0]
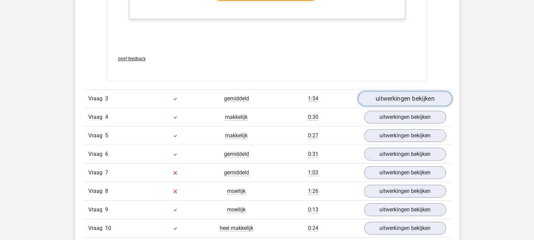
click at [369, 97] on link "uitwerkingen bekijken" at bounding box center [405, 98] width 94 height 15
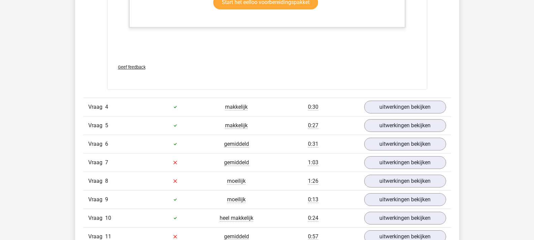
scroll to position [1547, 0]
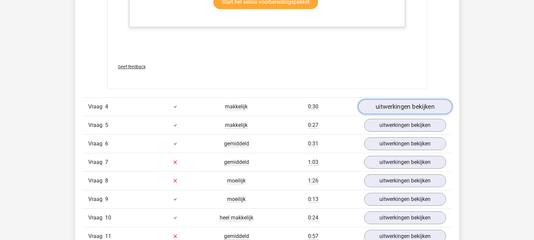
click at [382, 107] on link "uitwerkingen bekijken" at bounding box center [405, 106] width 94 height 15
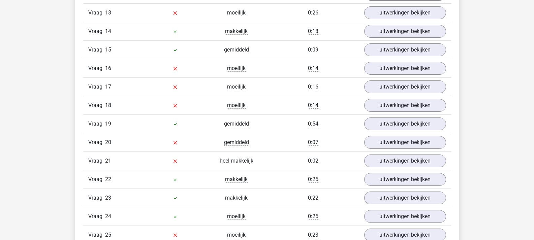
scroll to position [2135, 0]
click at [379, 161] on link "uitwerkingen bekijken" at bounding box center [405, 160] width 94 height 15
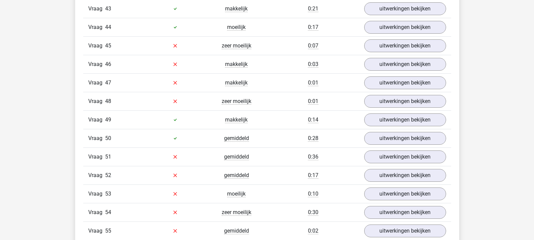
scroll to position [3105, 0]
click at [421, 42] on link "uitwerkingen bekijken" at bounding box center [405, 45] width 94 height 15
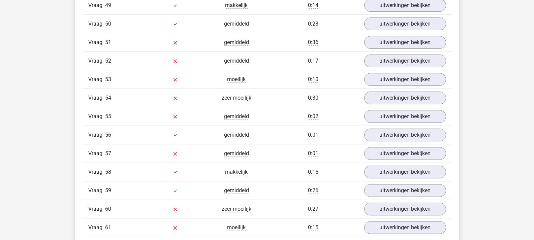
scroll to position [3651, 0]
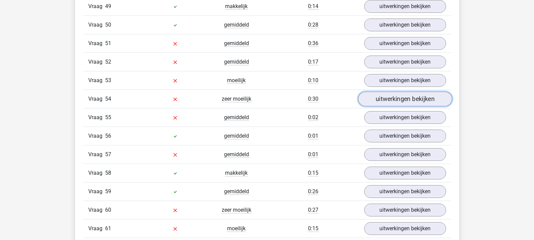
click at [374, 102] on link "uitwerkingen bekijken" at bounding box center [405, 99] width 94 height 15
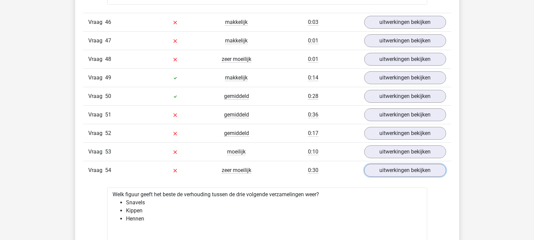
scroll to position [3570, 0]
